Goal: Task Accomplishment & Management: Manage account settings

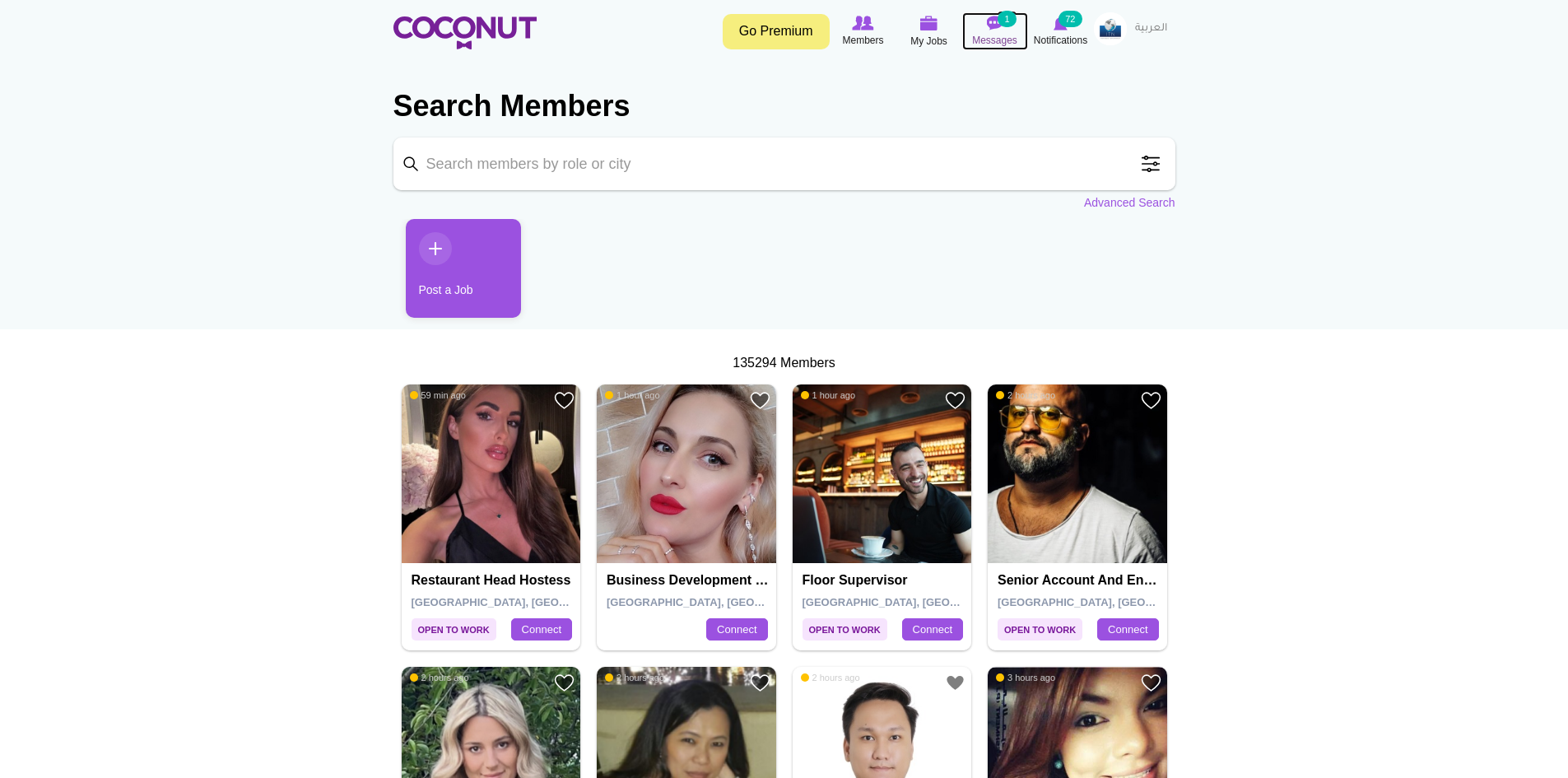
click at [1002, 25] on small "1" at bounding box center [1006, 19] width 18 height 17
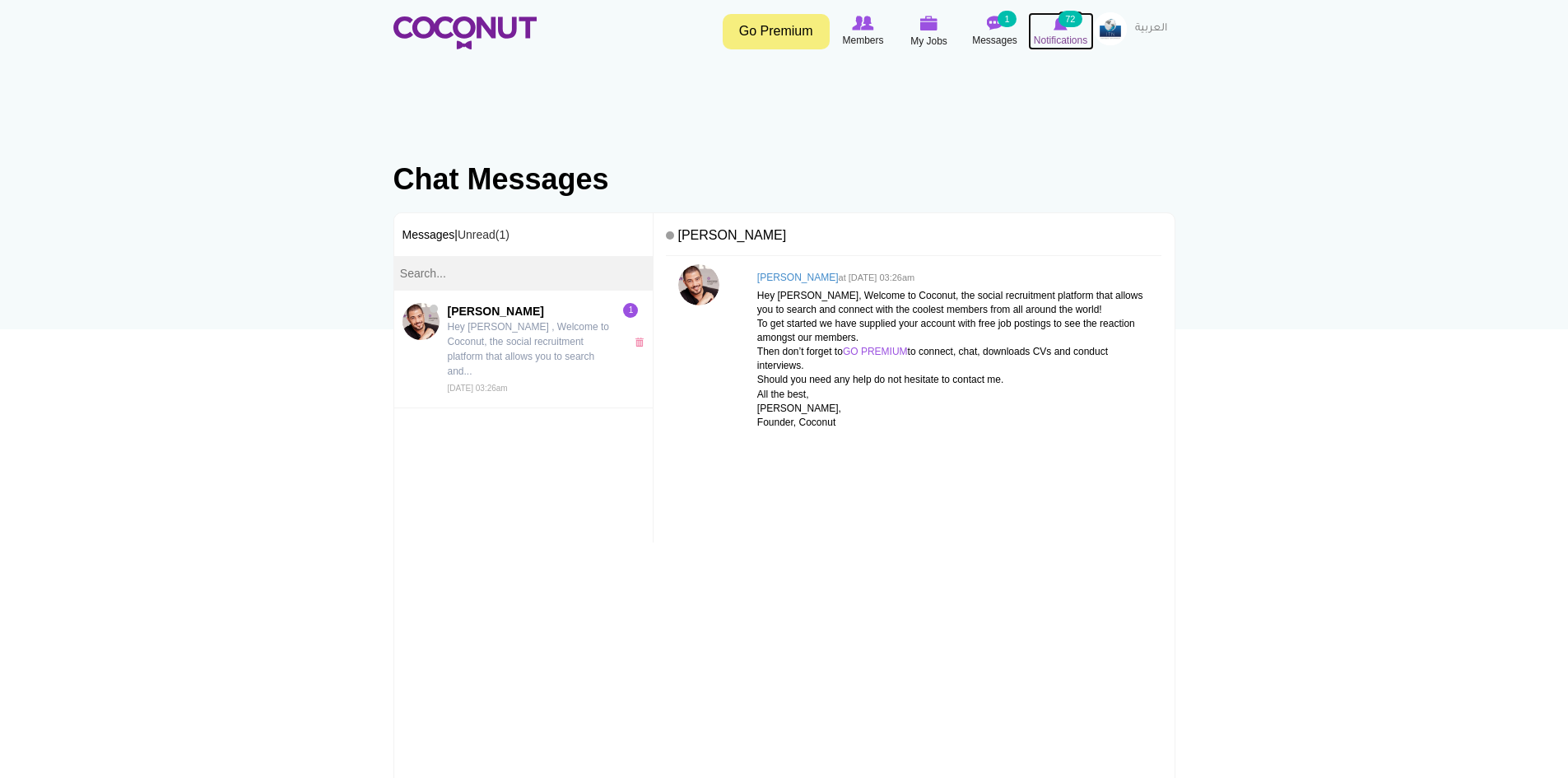
click at [1051, 36] on span "Notifications" at bounding box center [1060, 40] width 54 height 17
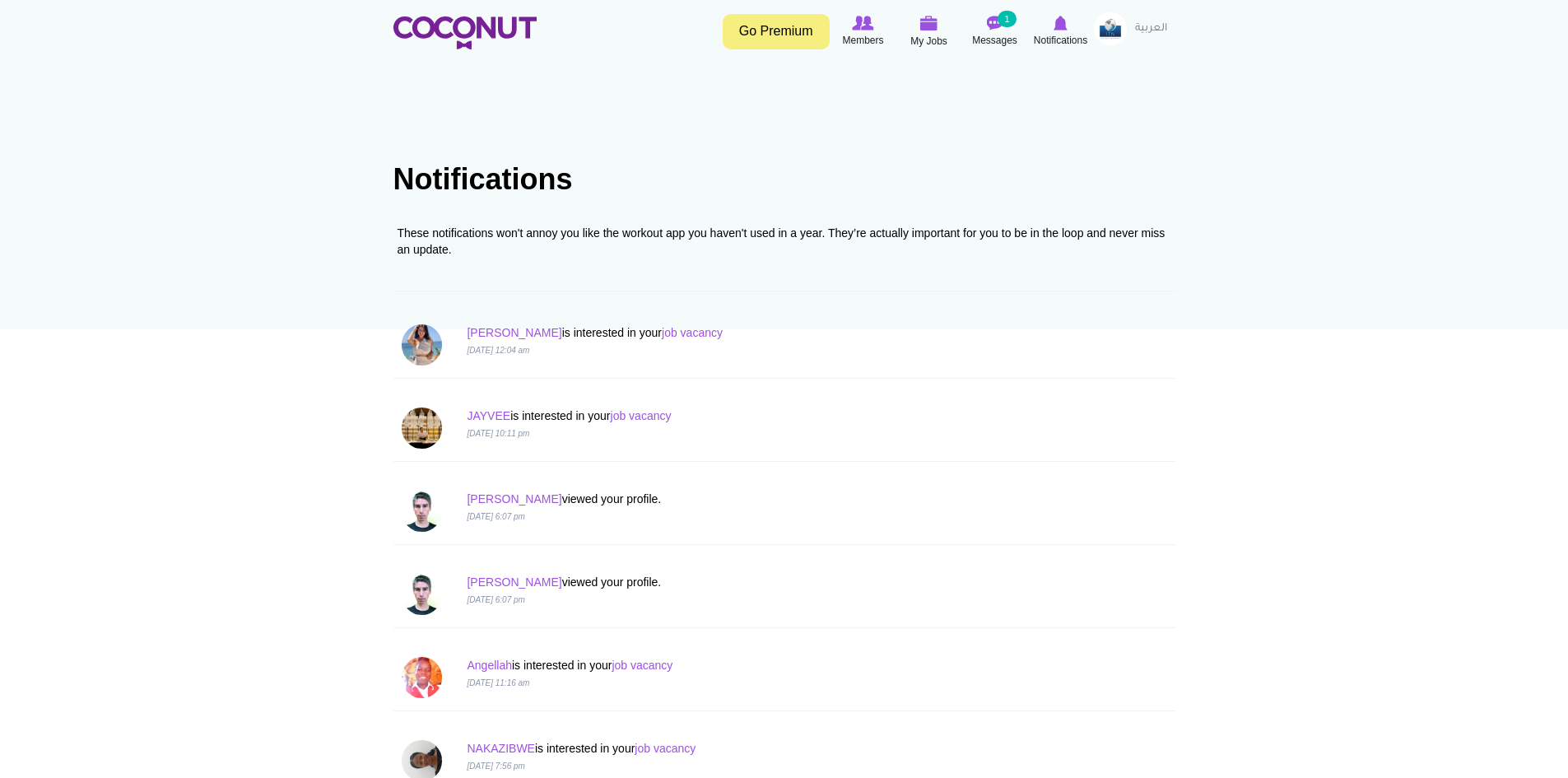
click at [575, 363] on div "Beatriz is interested in your job vacancy 19 Aug 2025, 12:04 am" at bounding box center [784, 345] width 790 height 67
click at [499, 332] on link "Beatriz" at bounding box center [513, 332] width 95 height 13
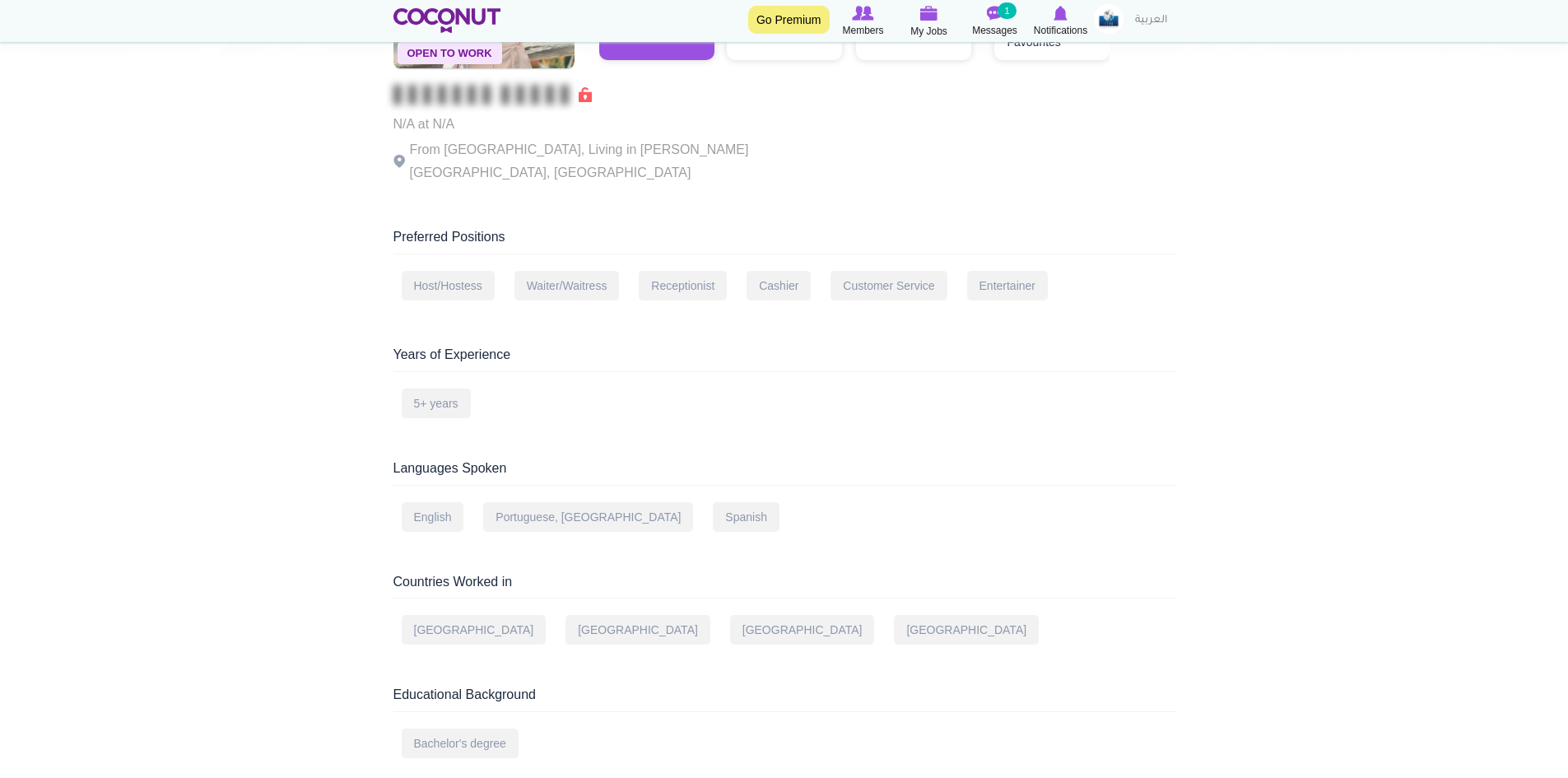
scroll to position [247, 0]
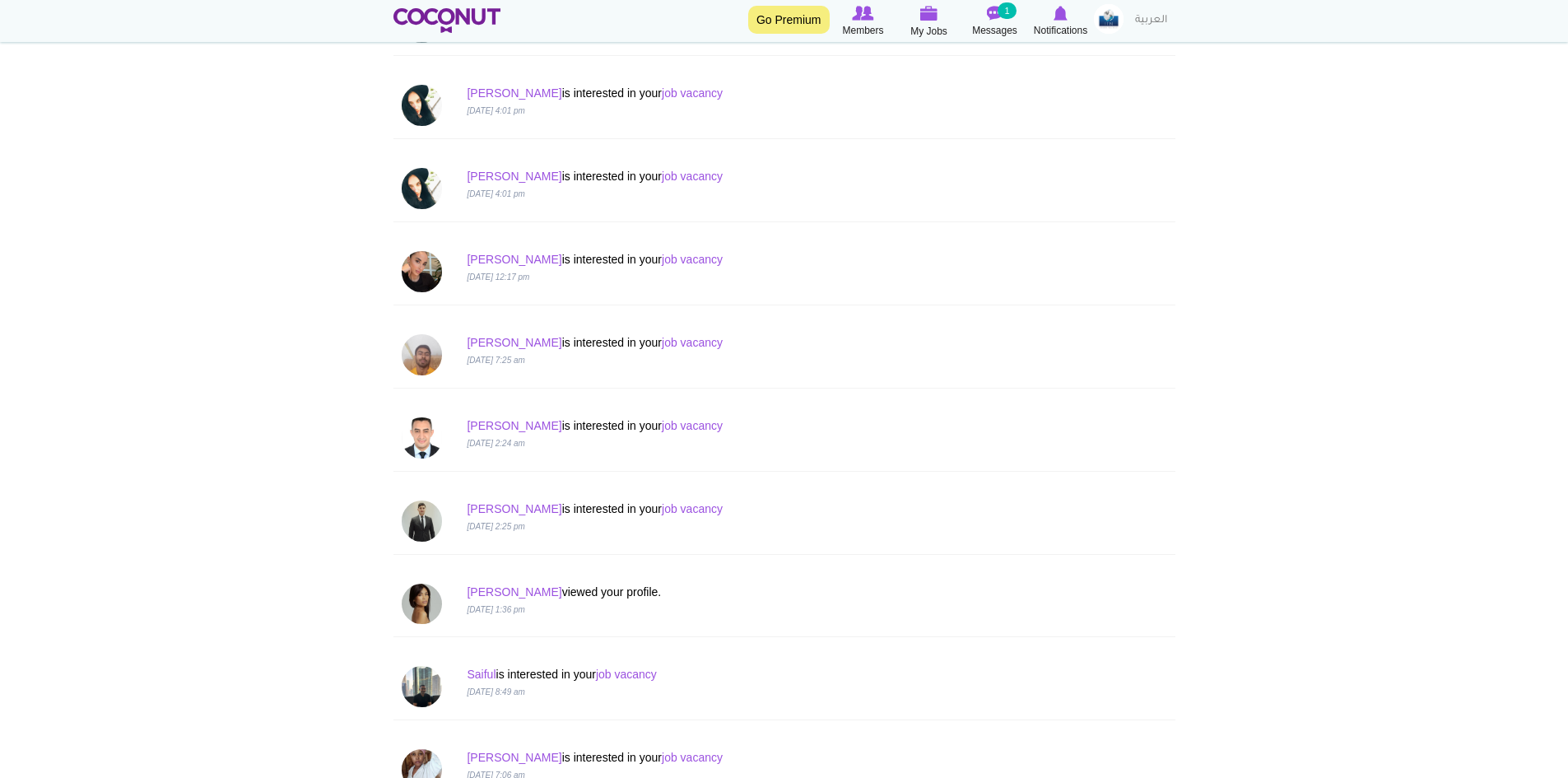
scroll to position [741, 0]
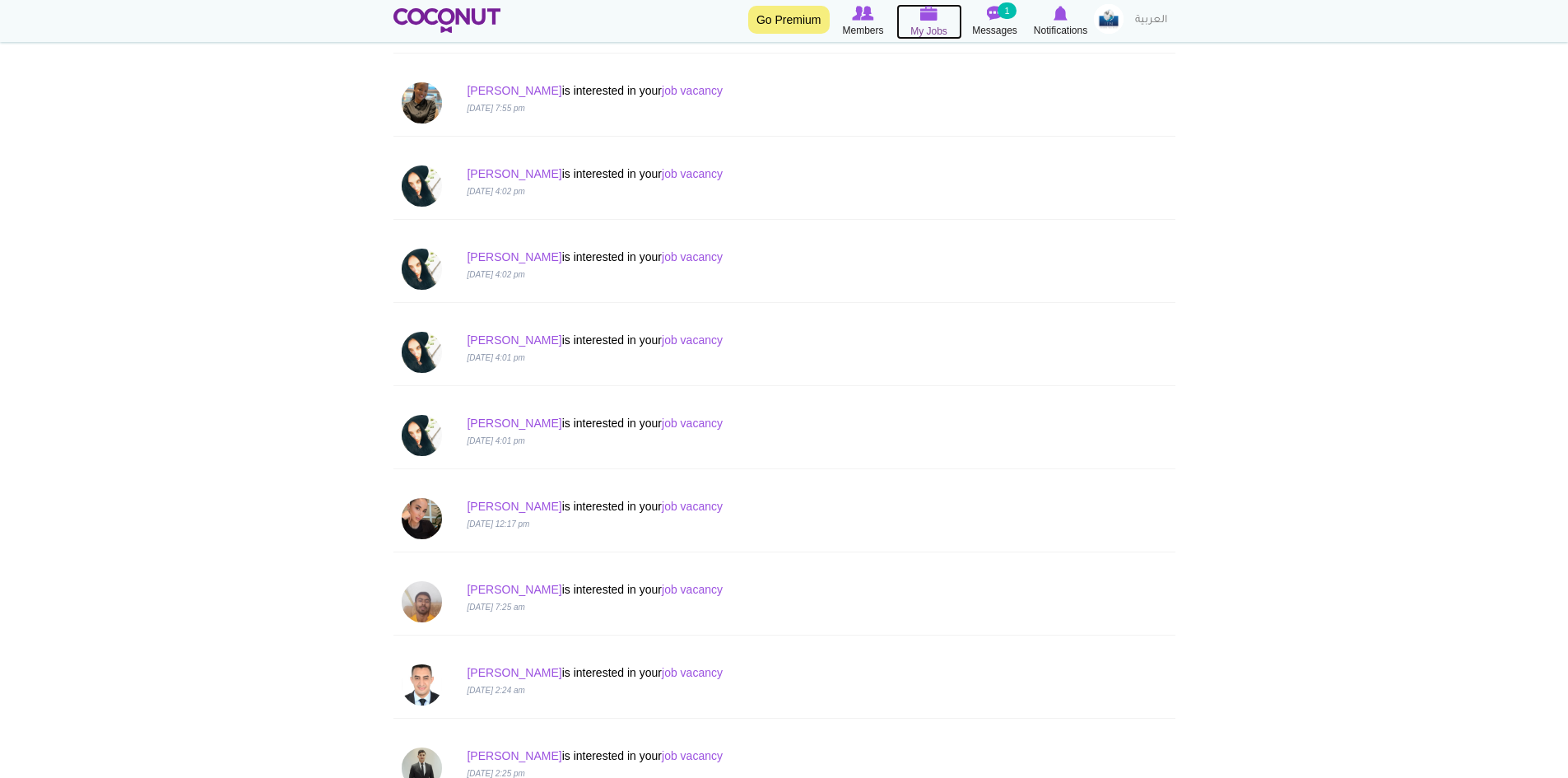
click at [940, 30] on span "My Jobs" at bounding box center [928, 31] width 37 height 17
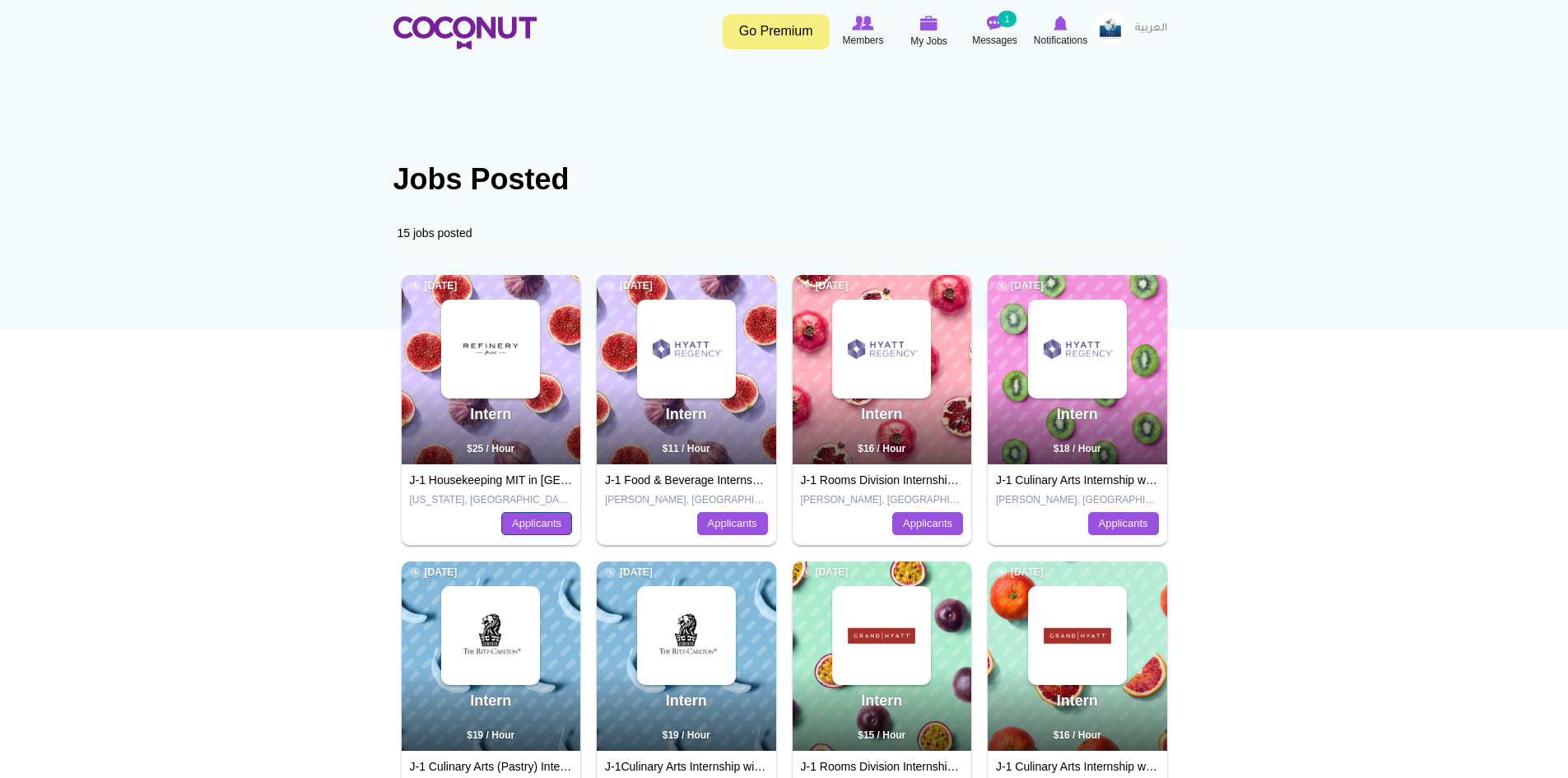
click at [526, 529] on link "Applicants" at bounding box center [537, 524] width 71 height 24
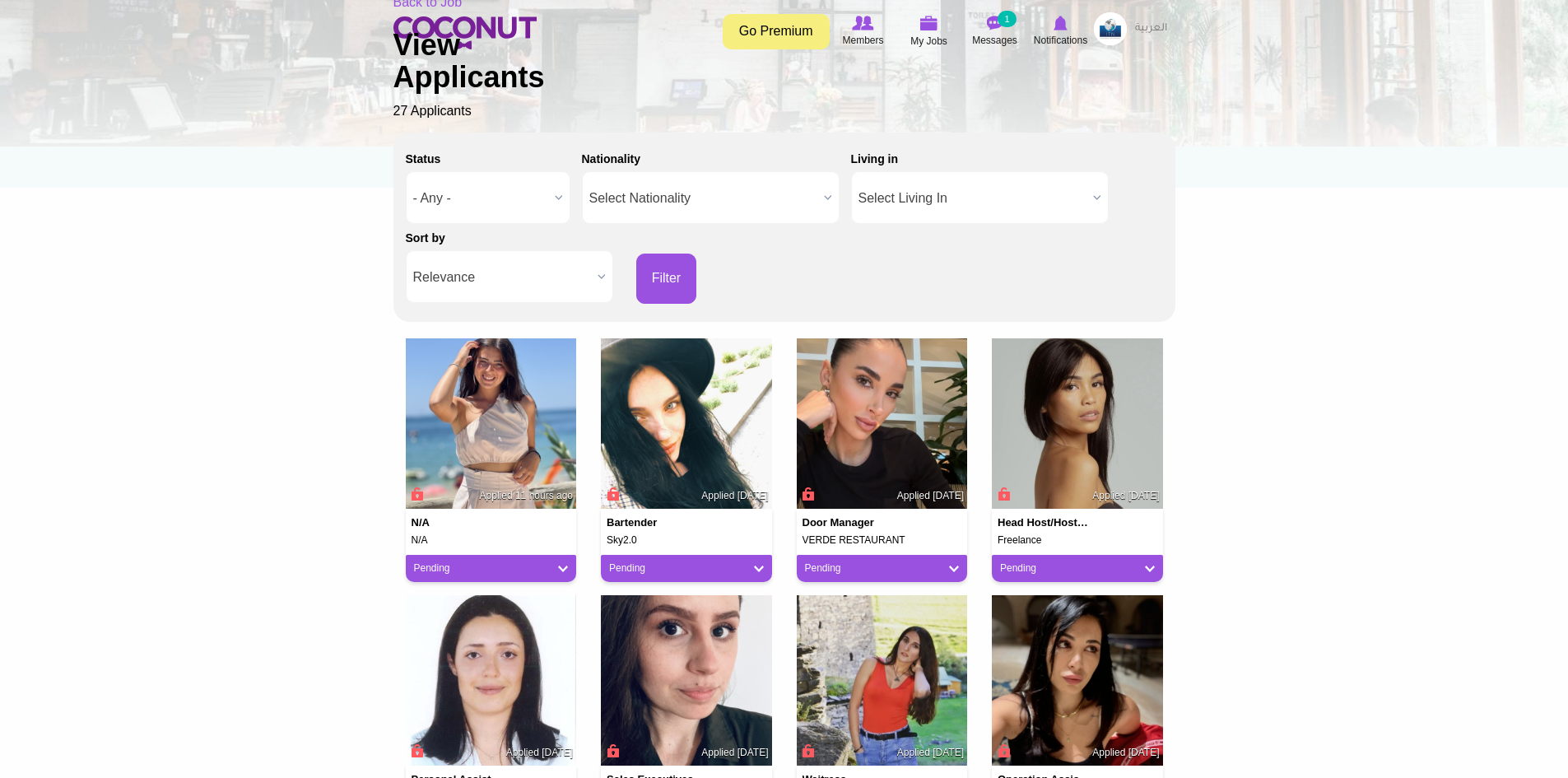
scroll to position [247, 0]
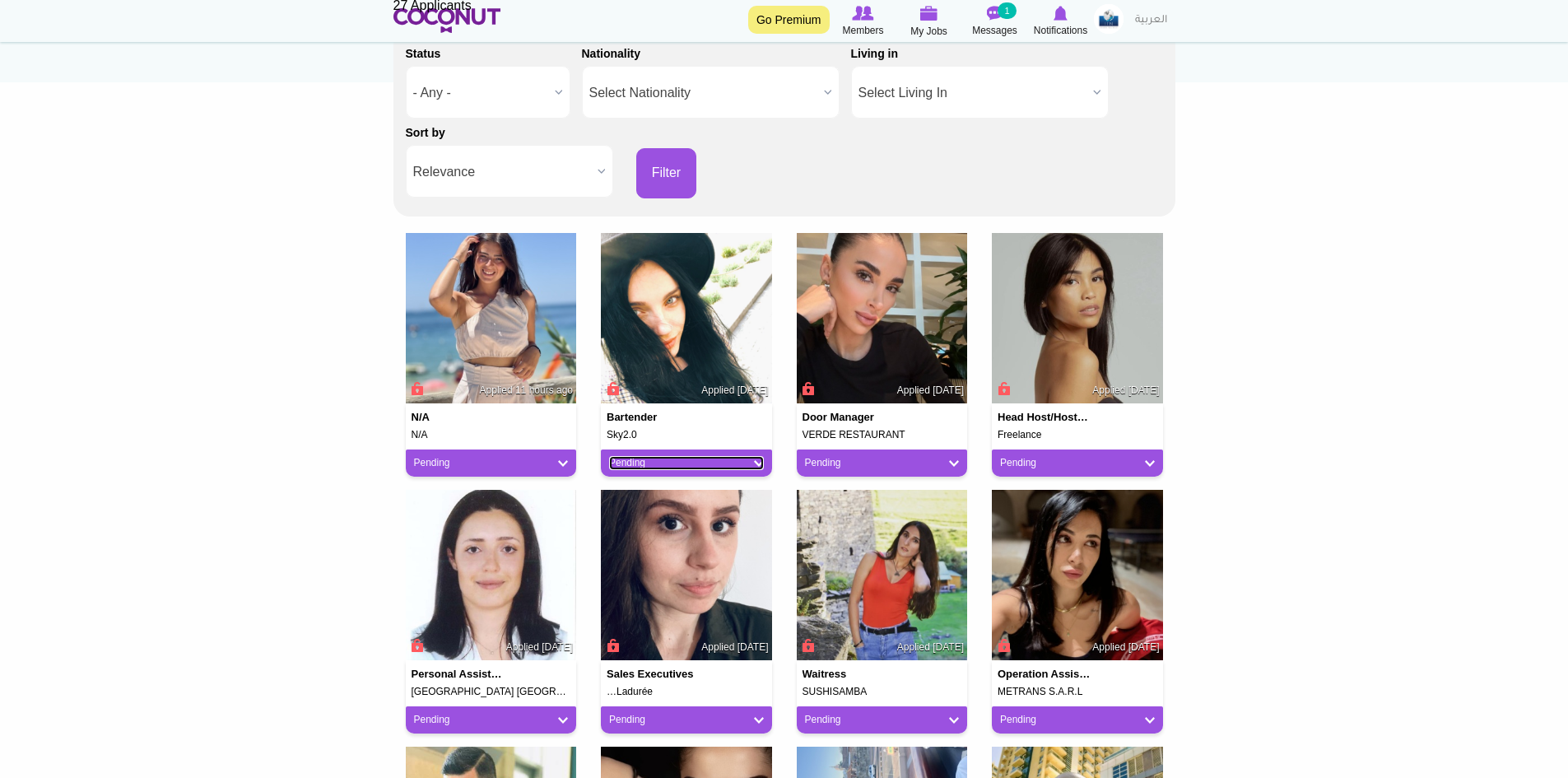
click at [740, 460] on link "Pending" at bounding box center [687, 463] width 155 height 14
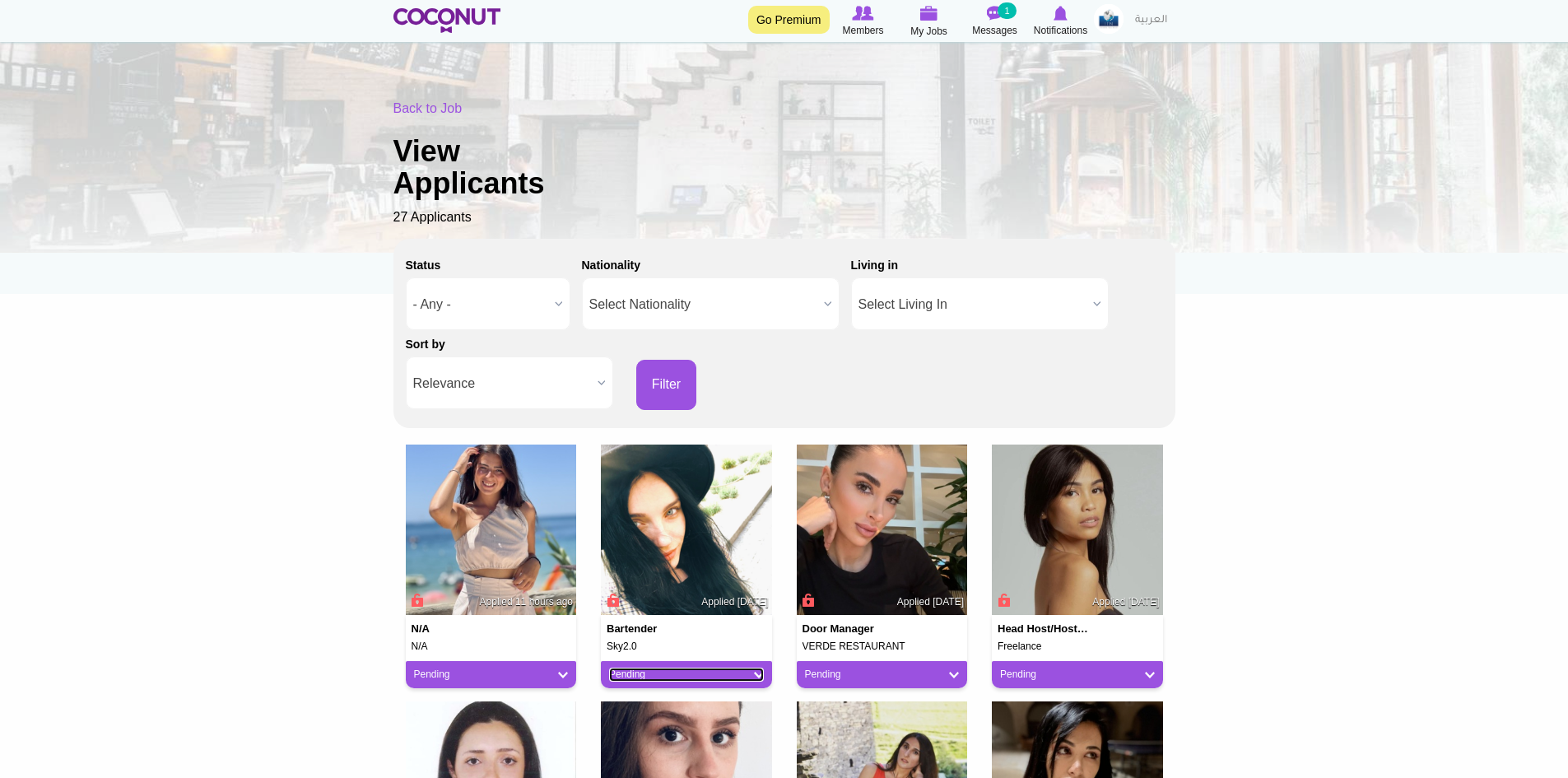
scroll to position [0, 0]
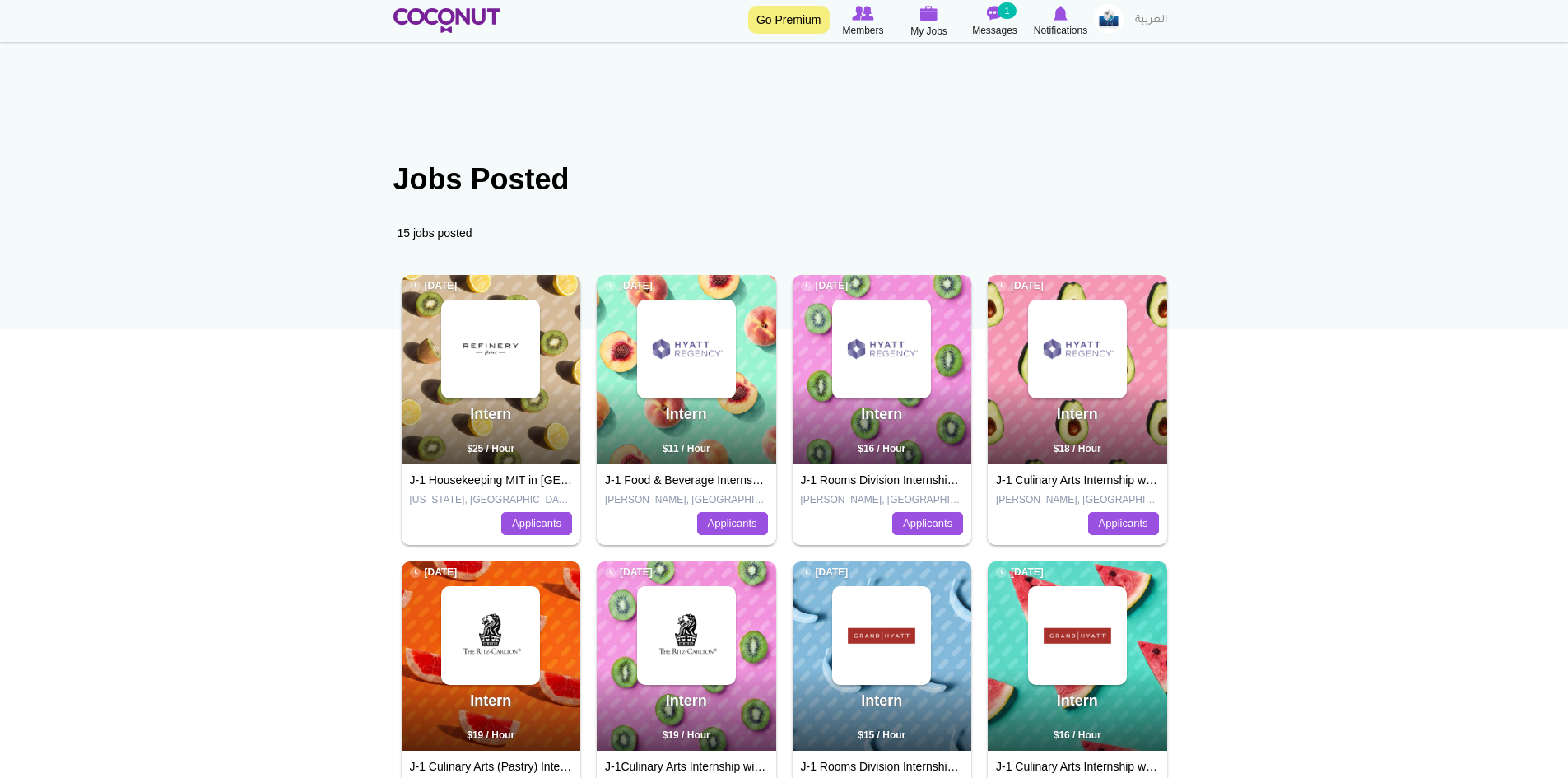
scroll to position [329, 0]
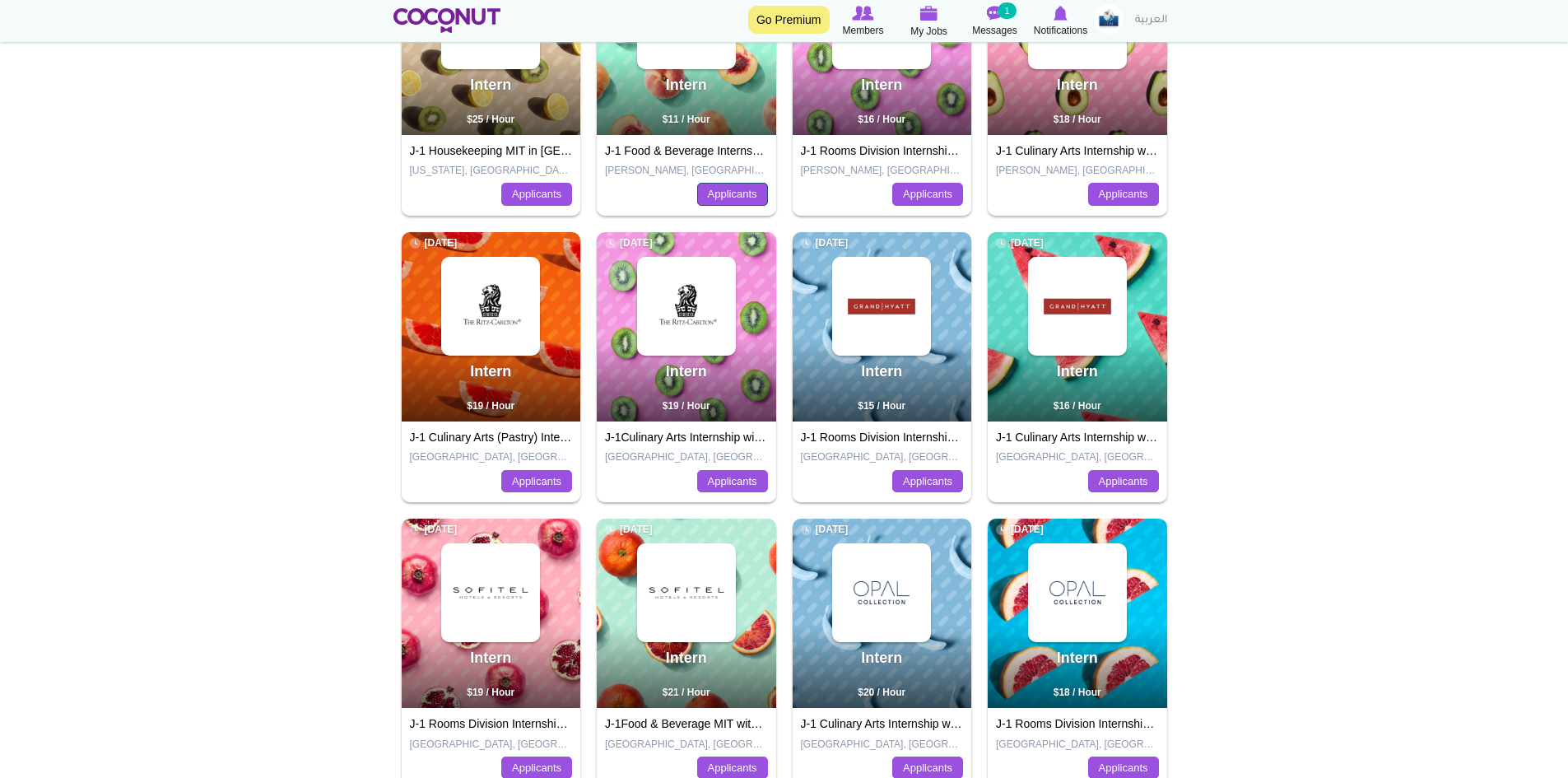
click at [736, 204] on link "Applicants" at bounding box center [733, 195] width 71 height 24
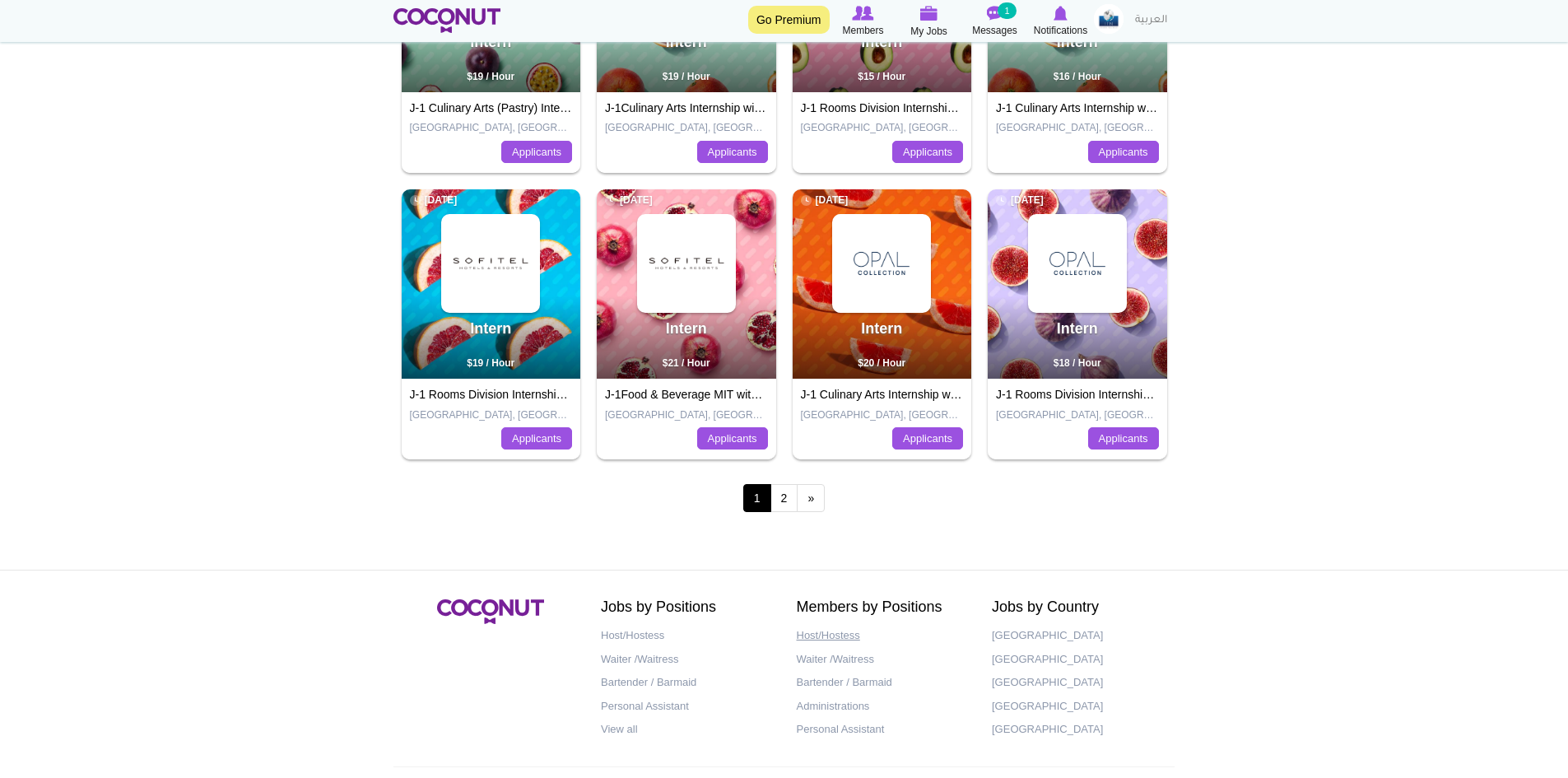
scroll to position [719, 0]
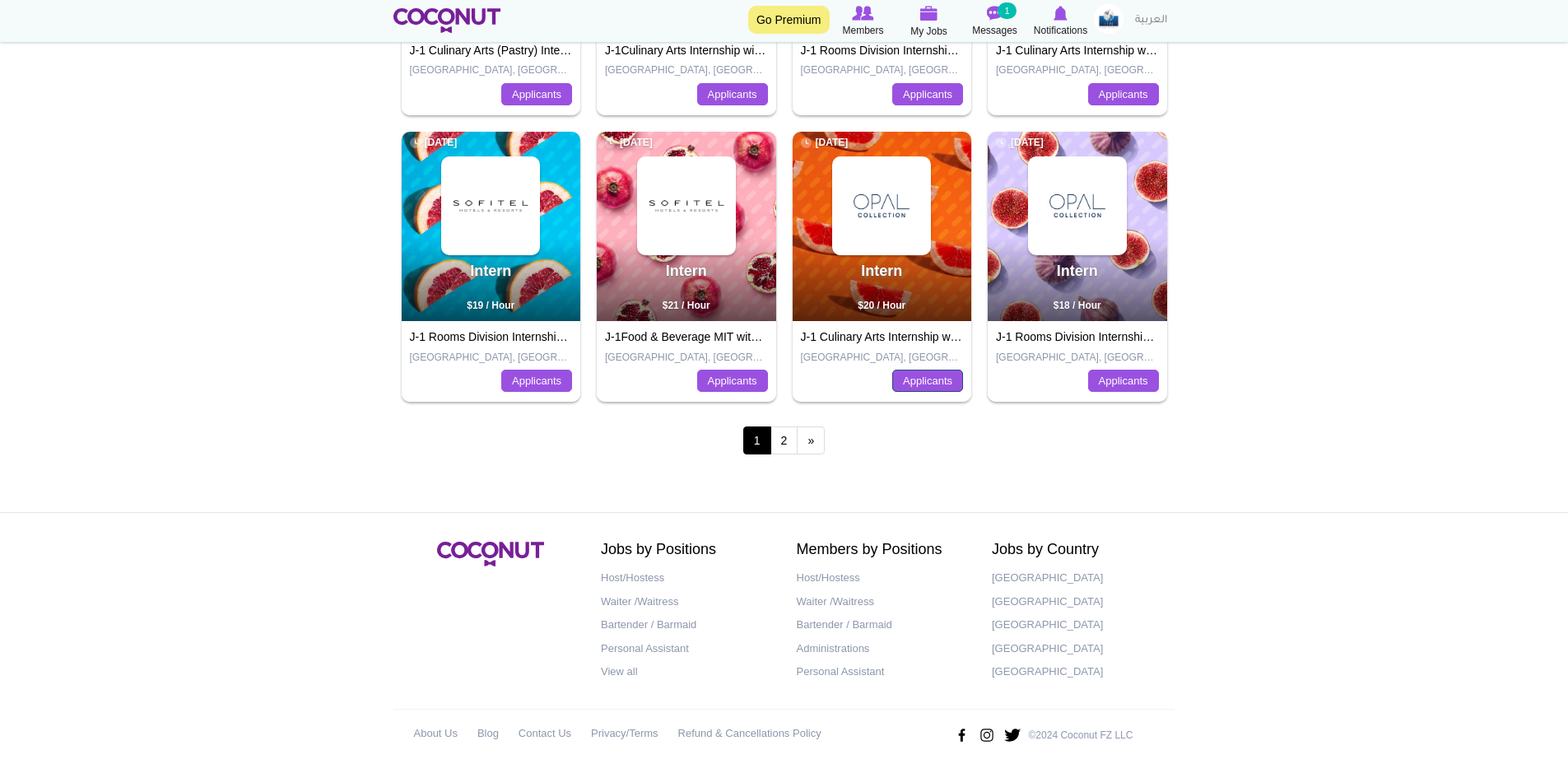
click at [957, 382] on link "Applicants" at bounding box center [927, 381] width 71 height 24
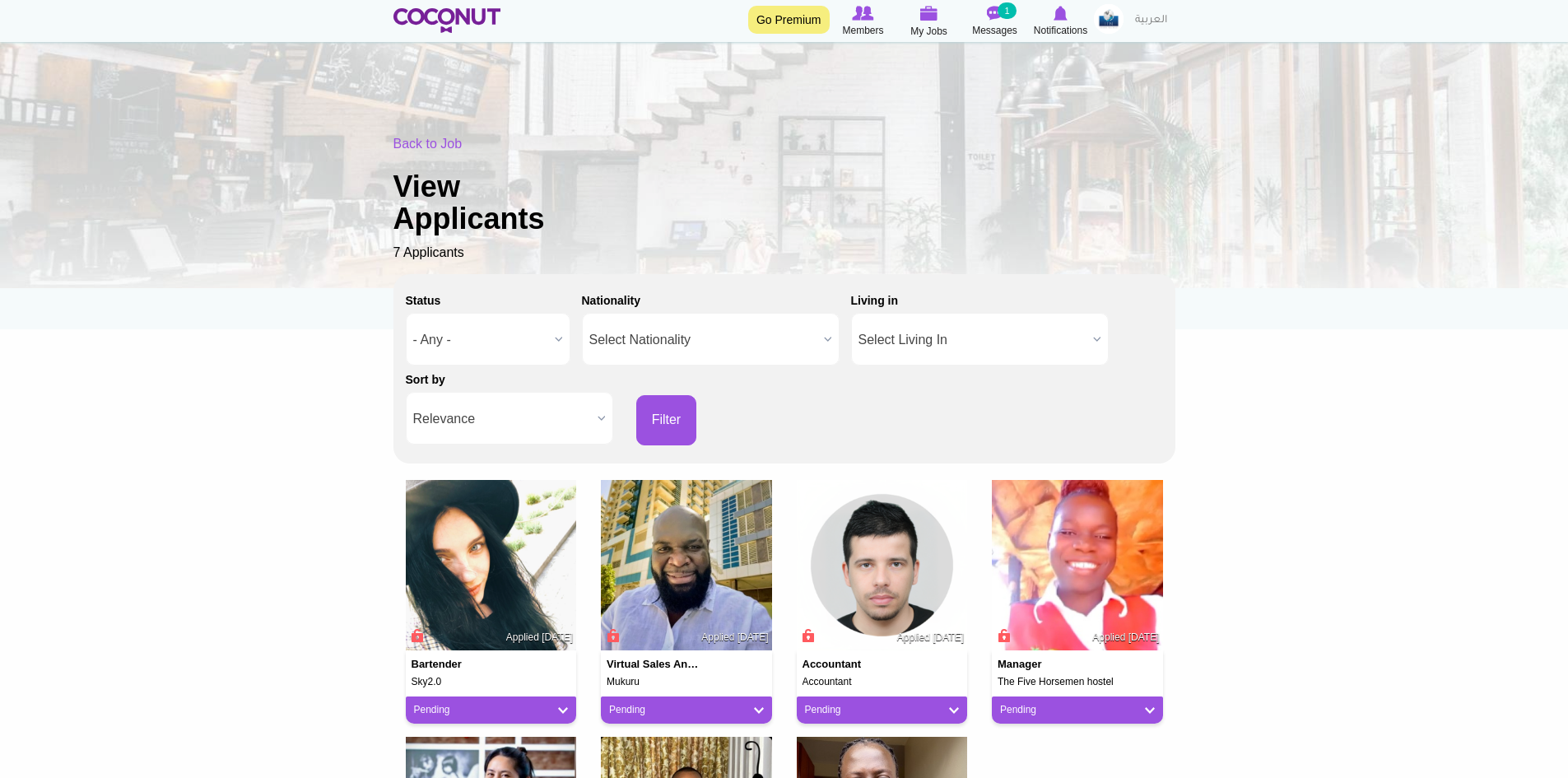
scroll to position [329, 0]
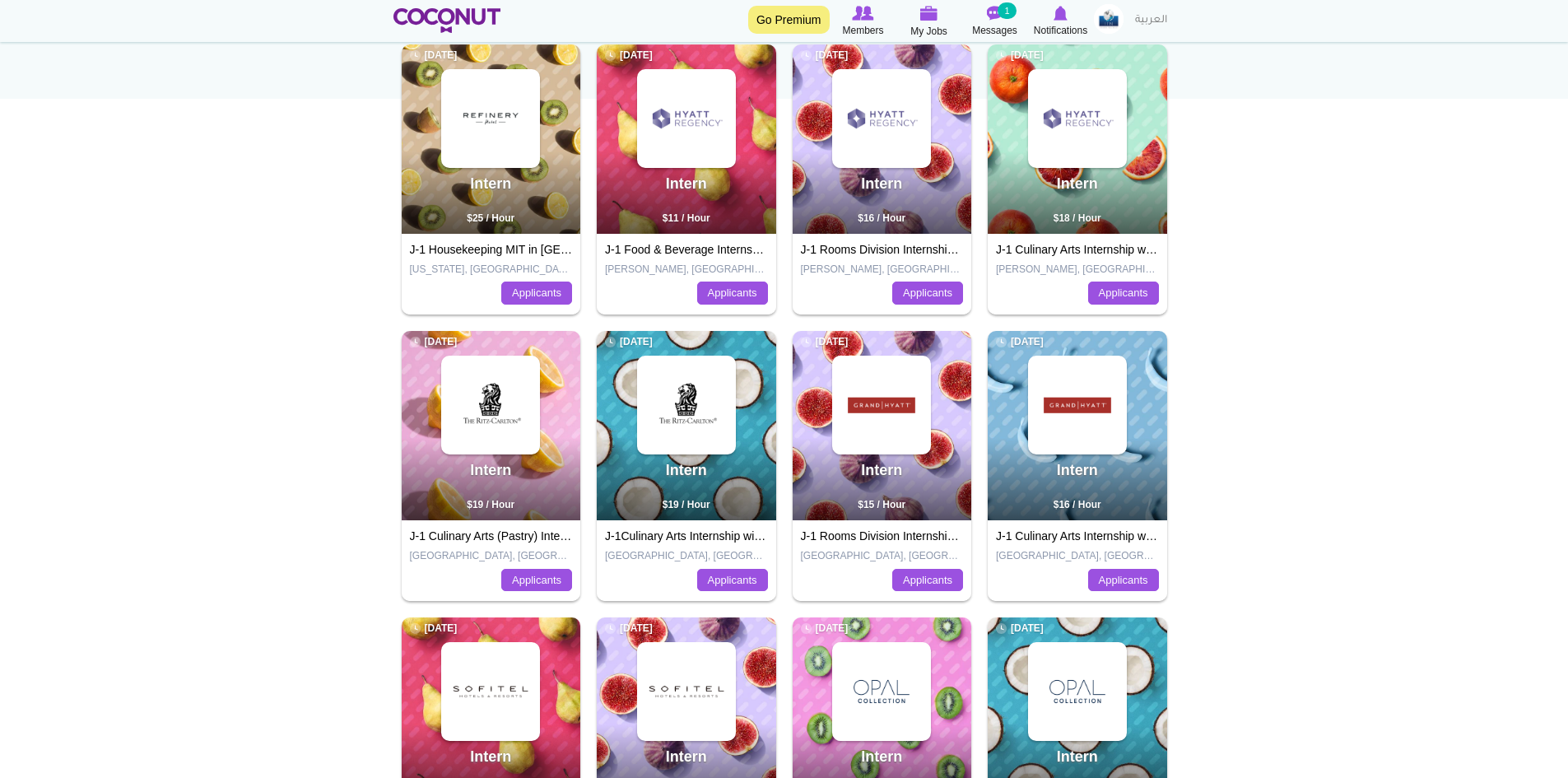
scroll to position [142, 0]
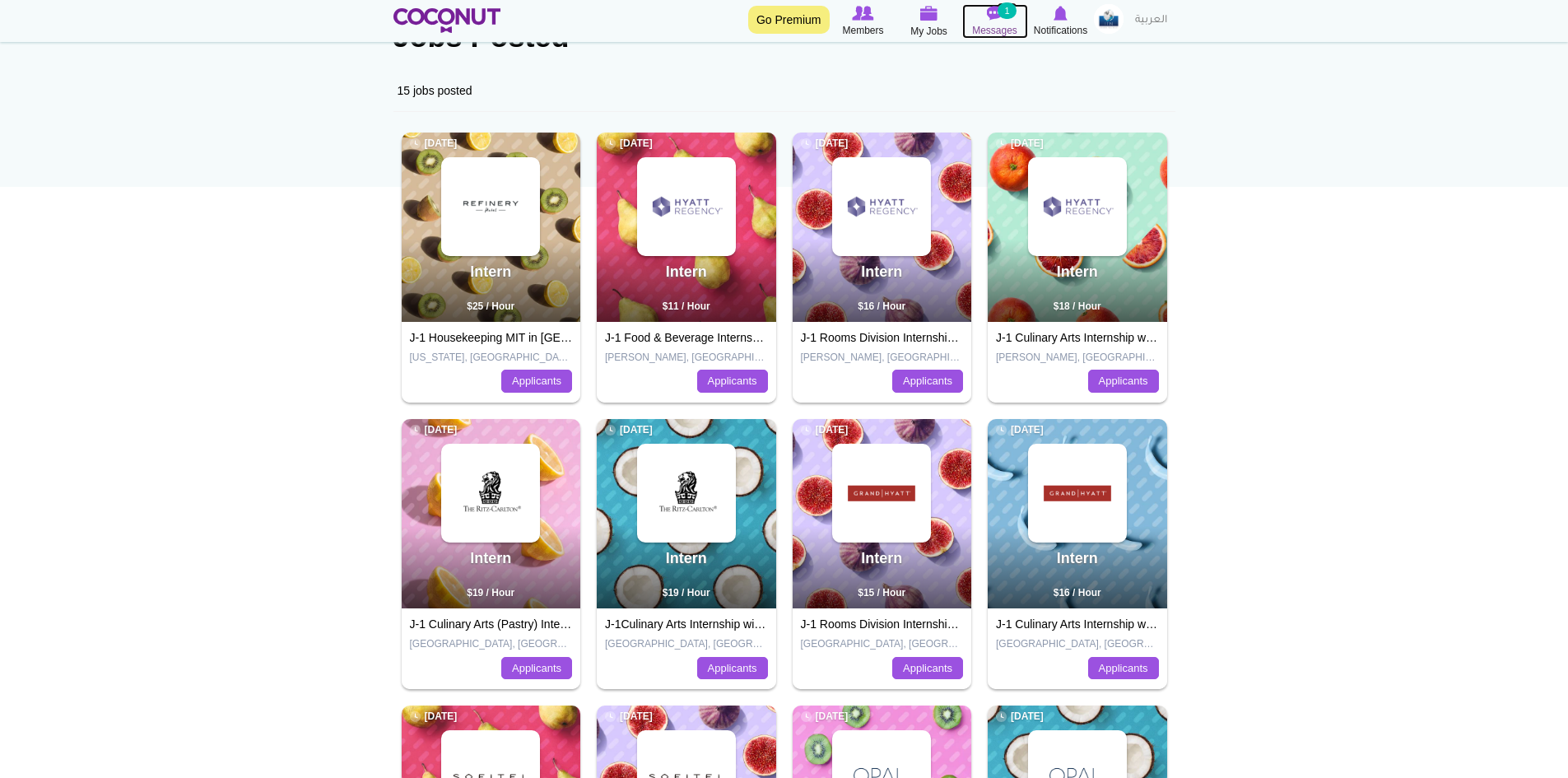
click at [992, 37] on span "Messages" at bounding box center [994, 30] width 45 height 17
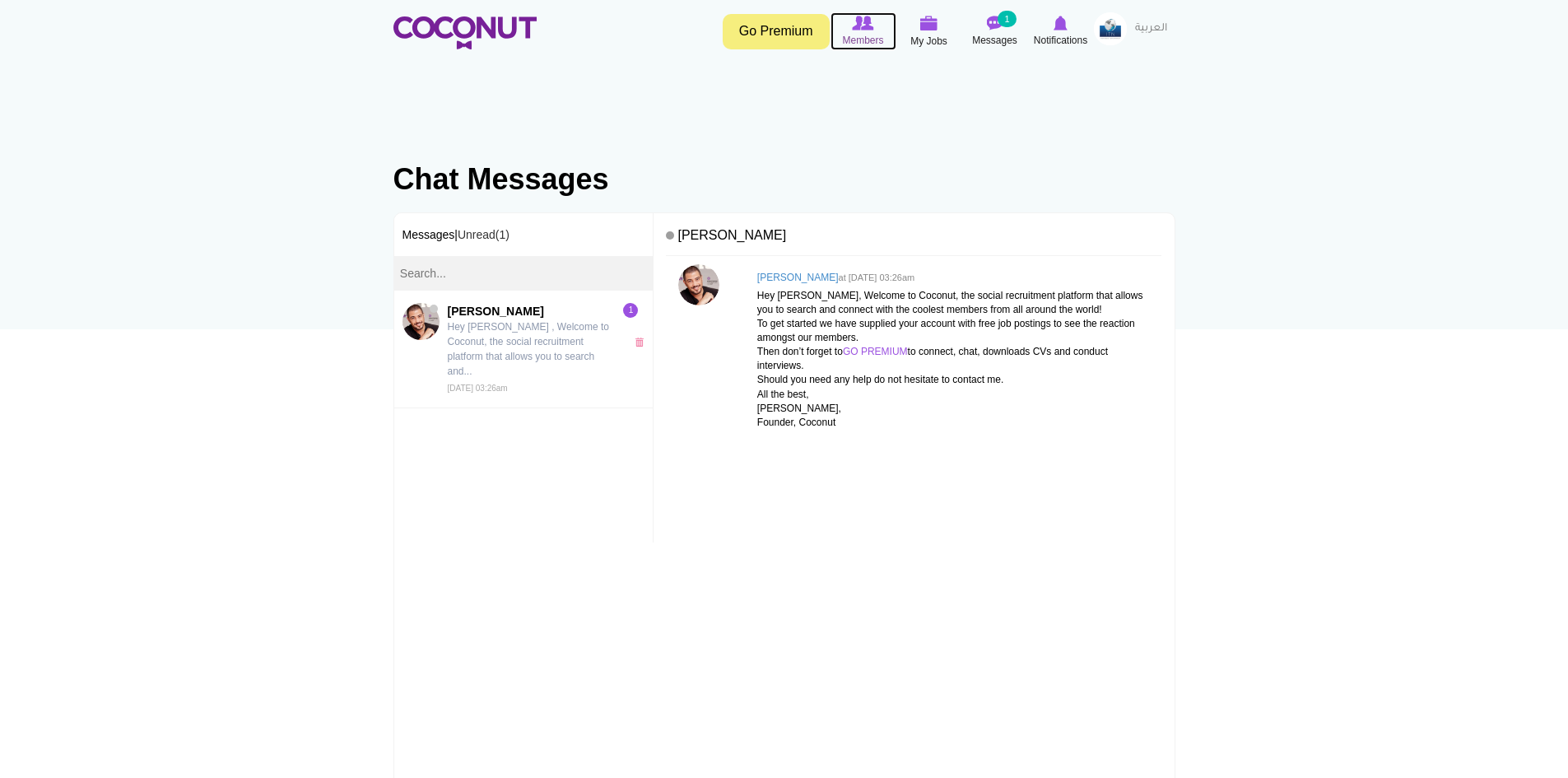
click at [879, 36] on span "Members" at bounding box center [863, 40] width 41 height 17
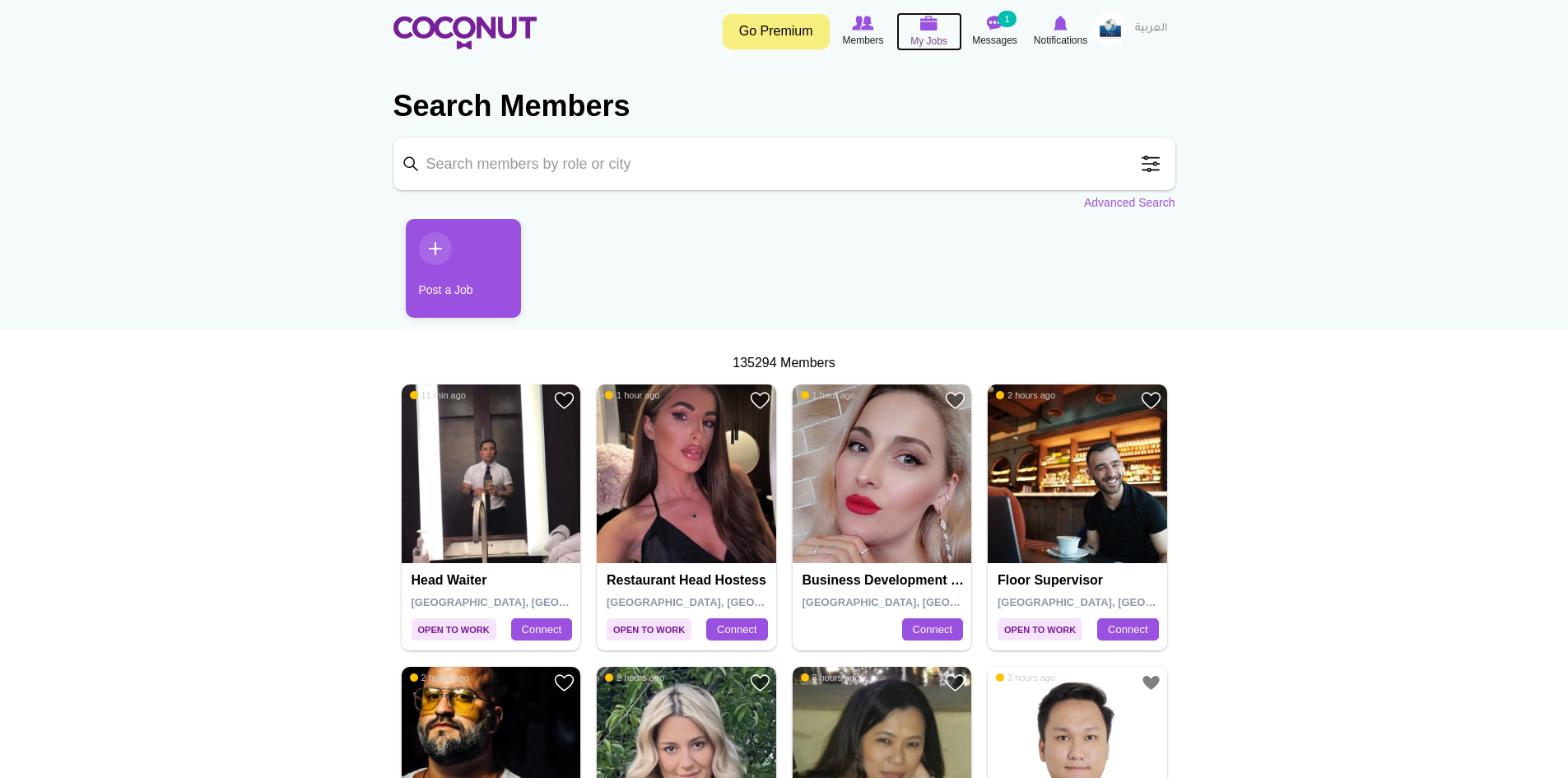
click at [938, 34] on span "My Jobs" at bounding box center [928, 41] width 37 height 17
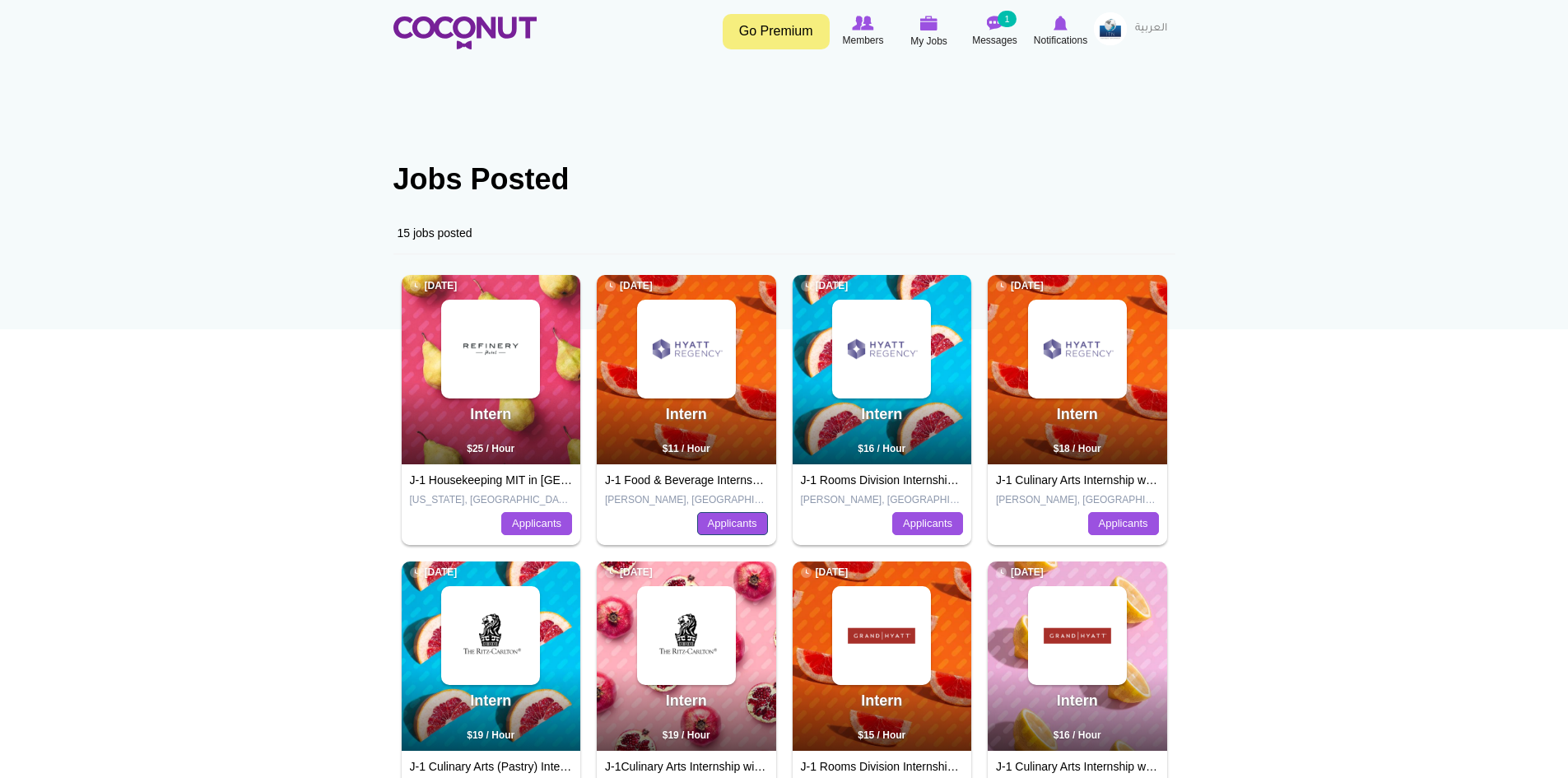
click at [754, 528] on link "Applicants" at bounding box center [733, 524] width 71 height 24
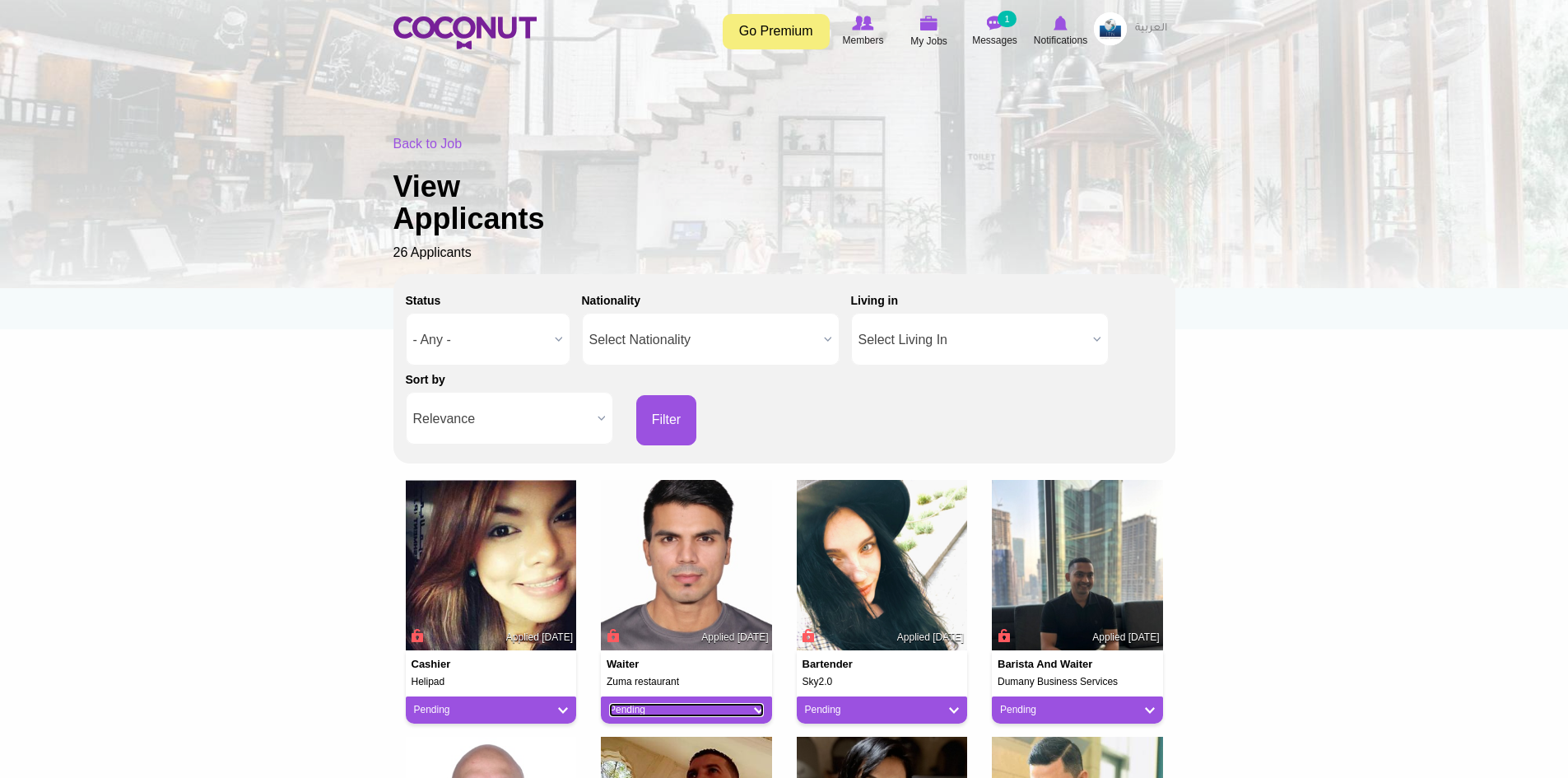
click at [729, 709] on link "Pending" at bounding box center [687, 710] width 155 height 14
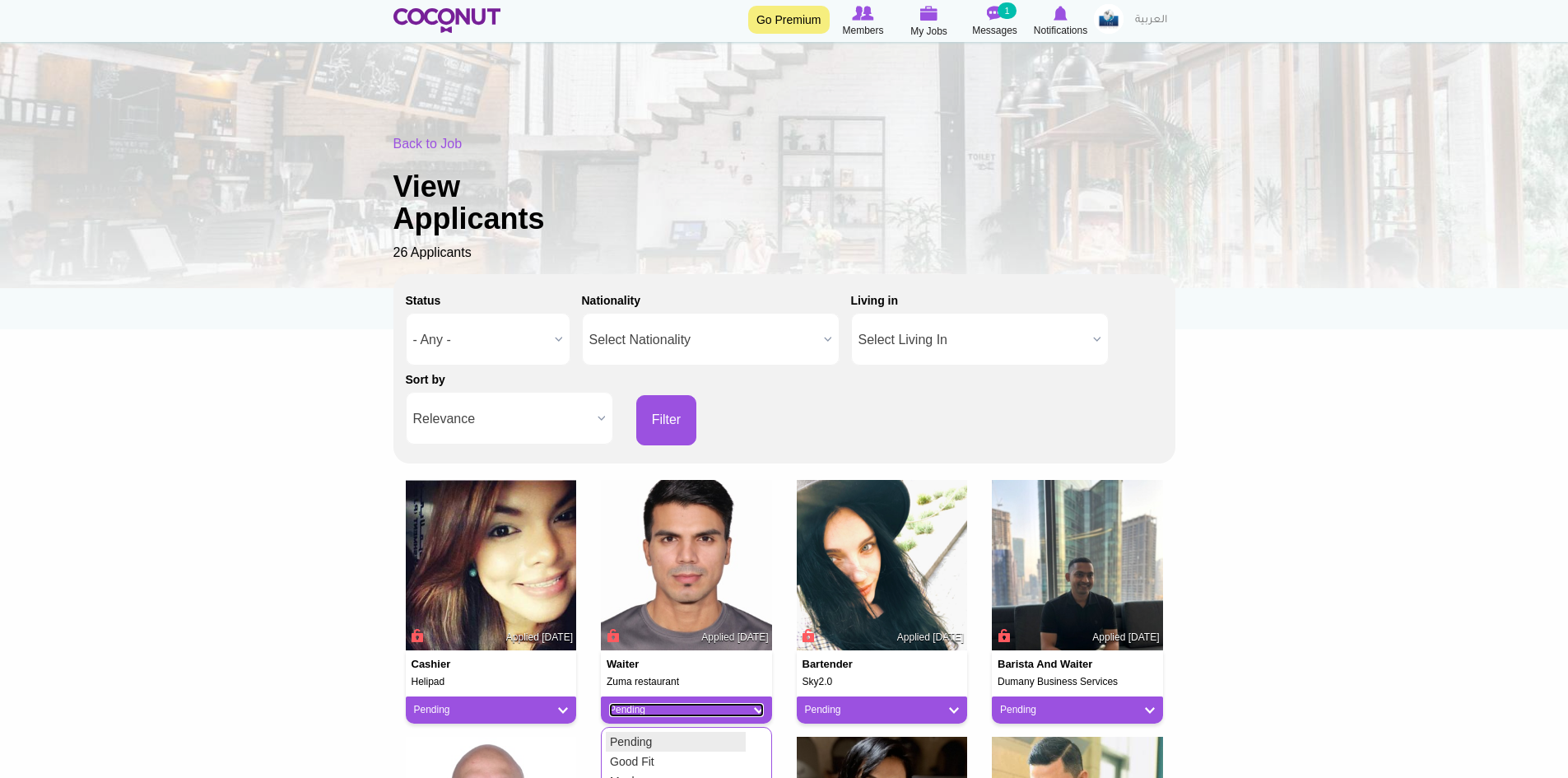
scroll to position [247, 0]
